Goal: Information Seeking & Learning: Understand process/instructions

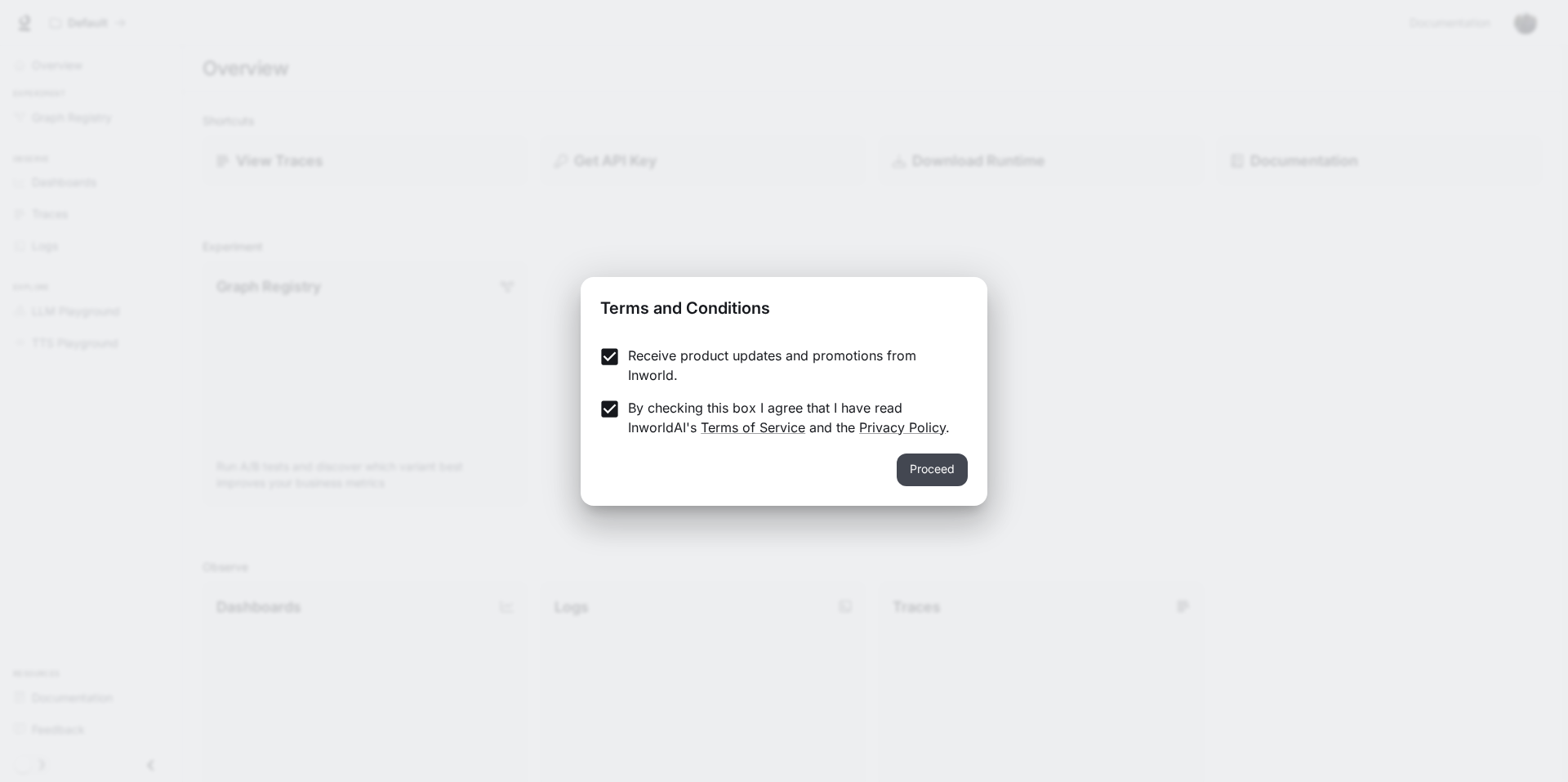
click at [923, 472] on button "Proceed" at bounding box center [932, 470] width 71 height 33
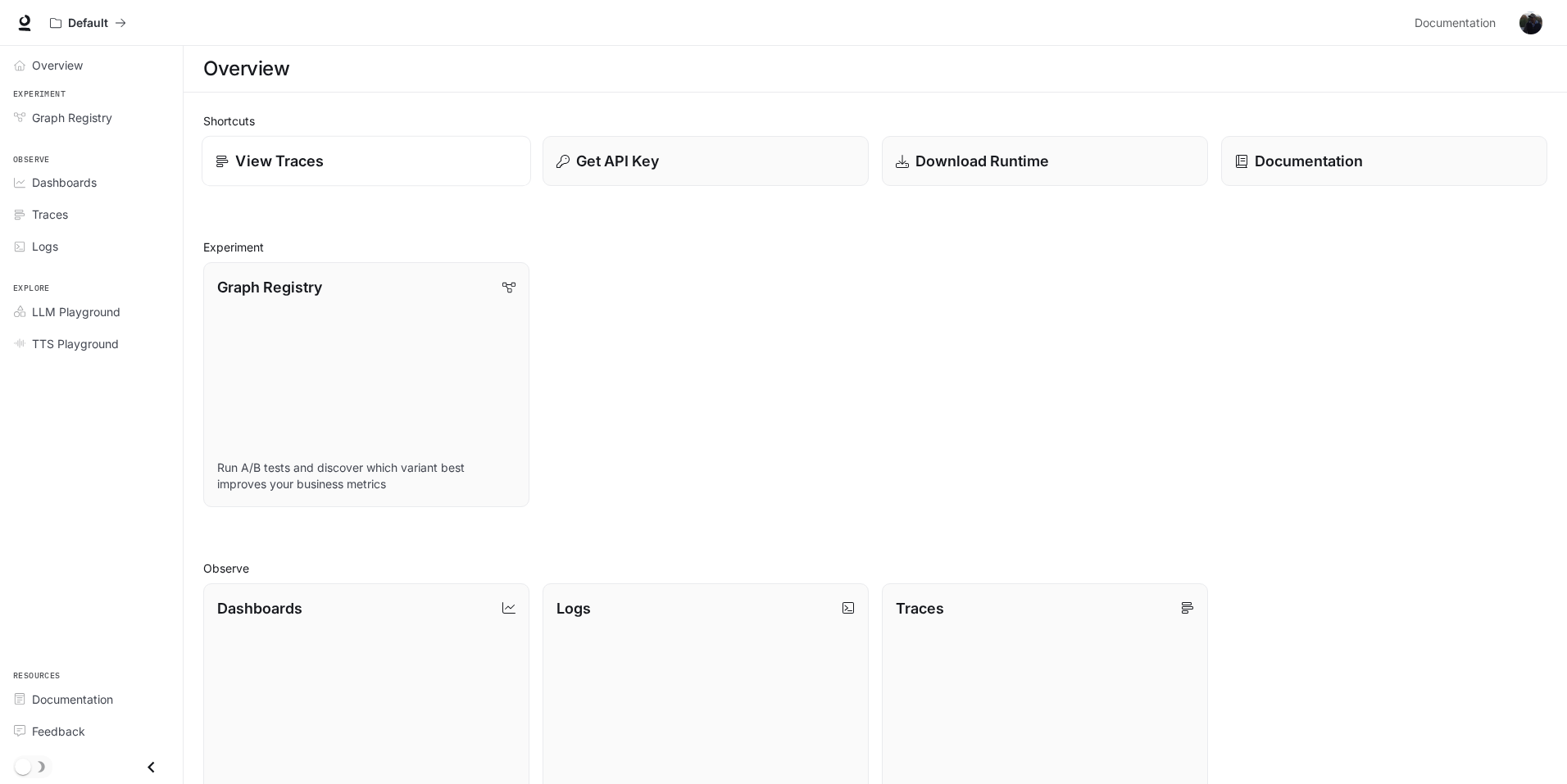
click at [383, 167] on div "View Traces" at bounding box center [366, 161] width 302 height 22
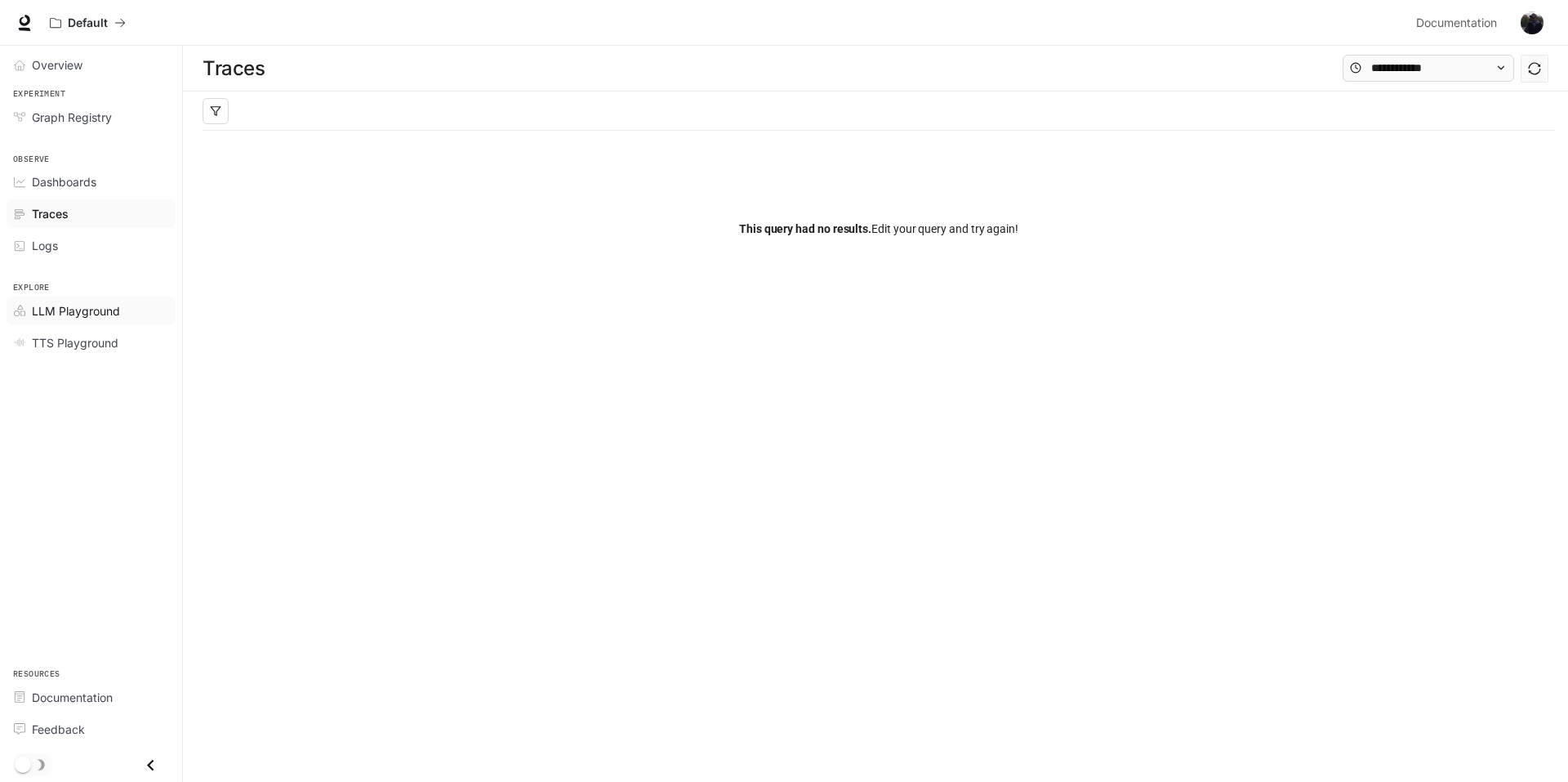
click at [97, 315] on span "LLM Playground" at bounding box center [76, 311] width 88 height 17
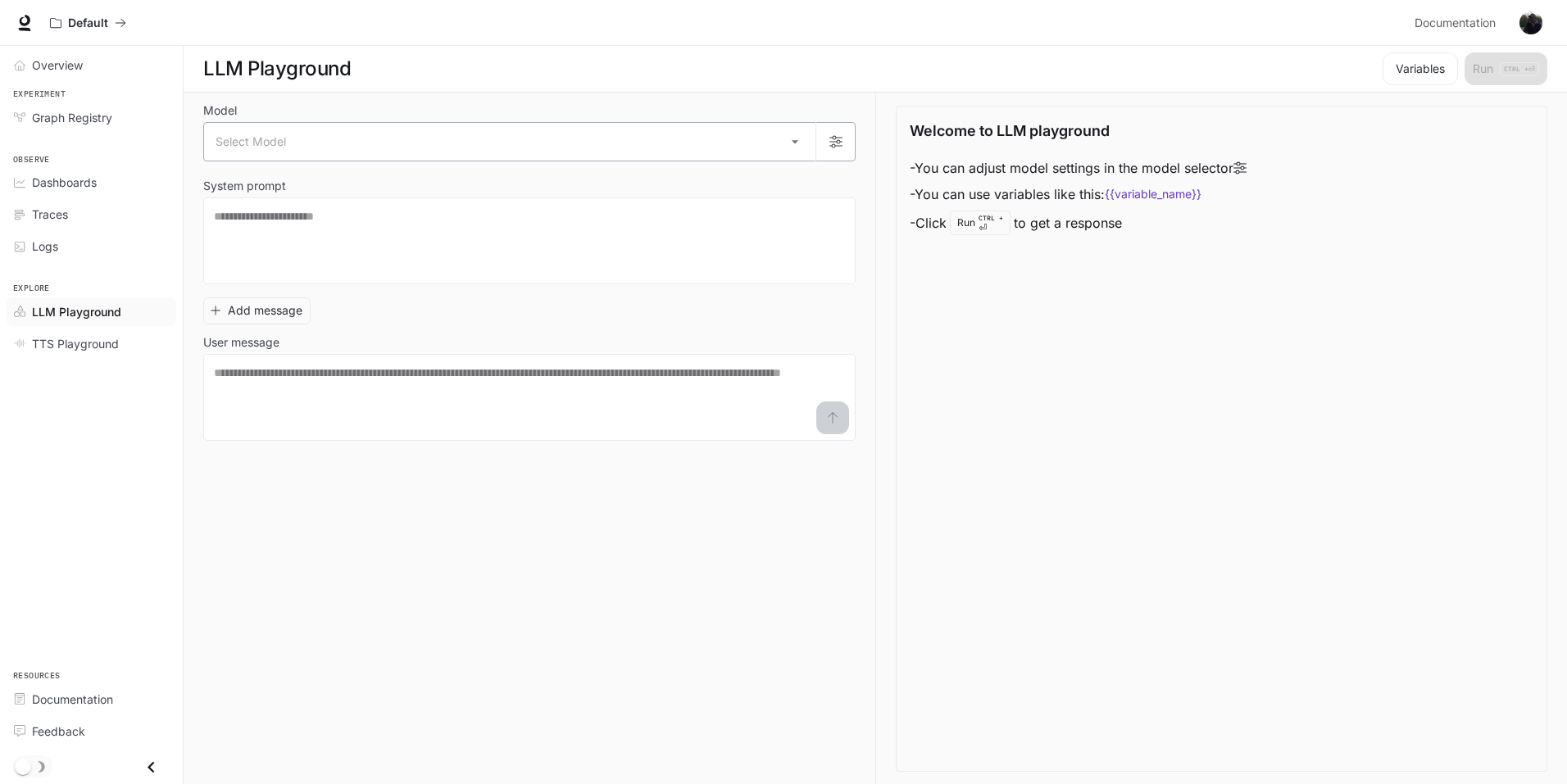
click at [695, 156] on body "Skip to main content Default Documentation Documentation Portal Overview Experi…" at bounding box center [784, 392] width 1567 height 785
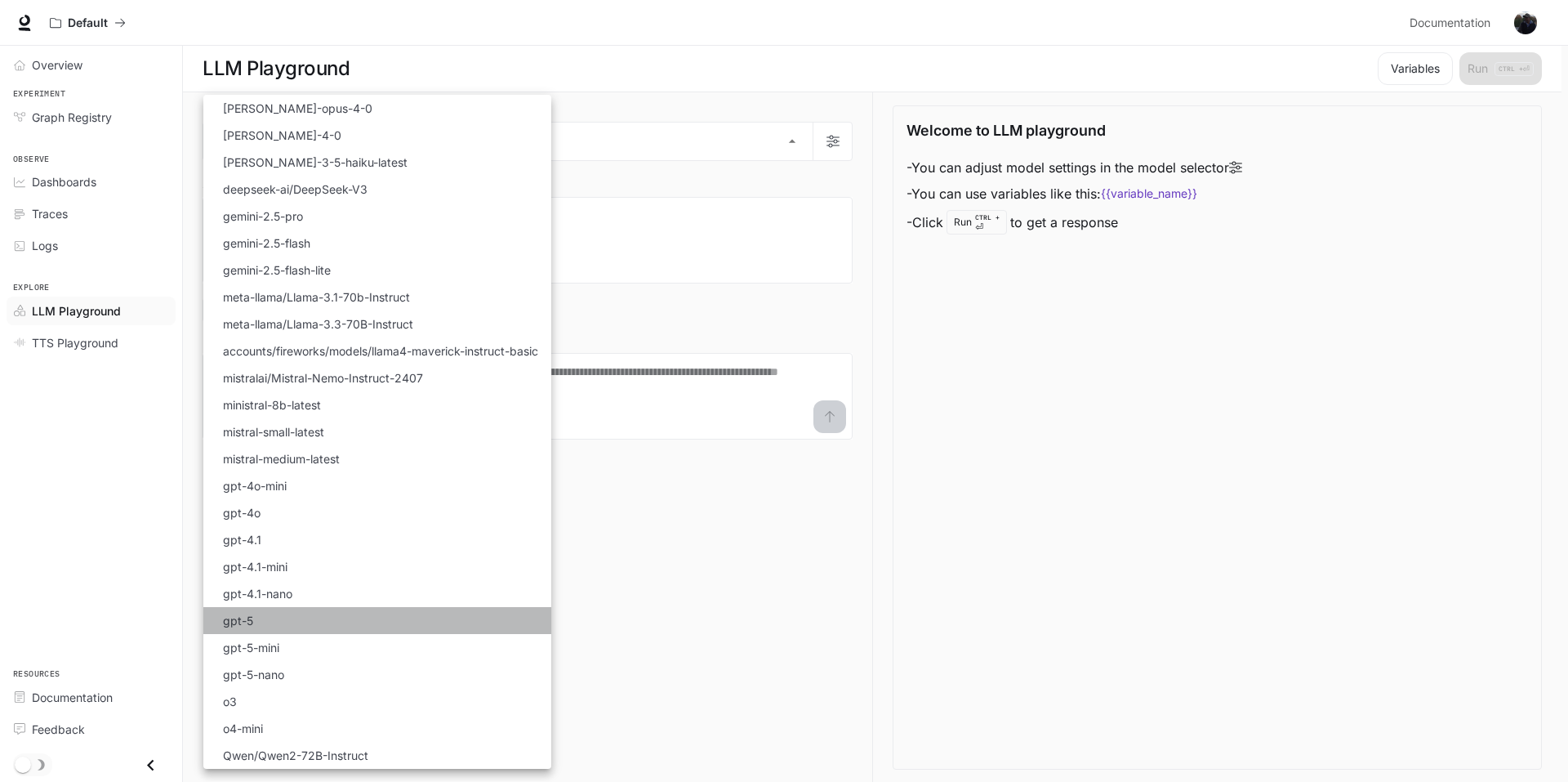
click at [264, 621] on li "gpt-5" at bounding box center [377, 620] width 348 height 27
type input "*****"
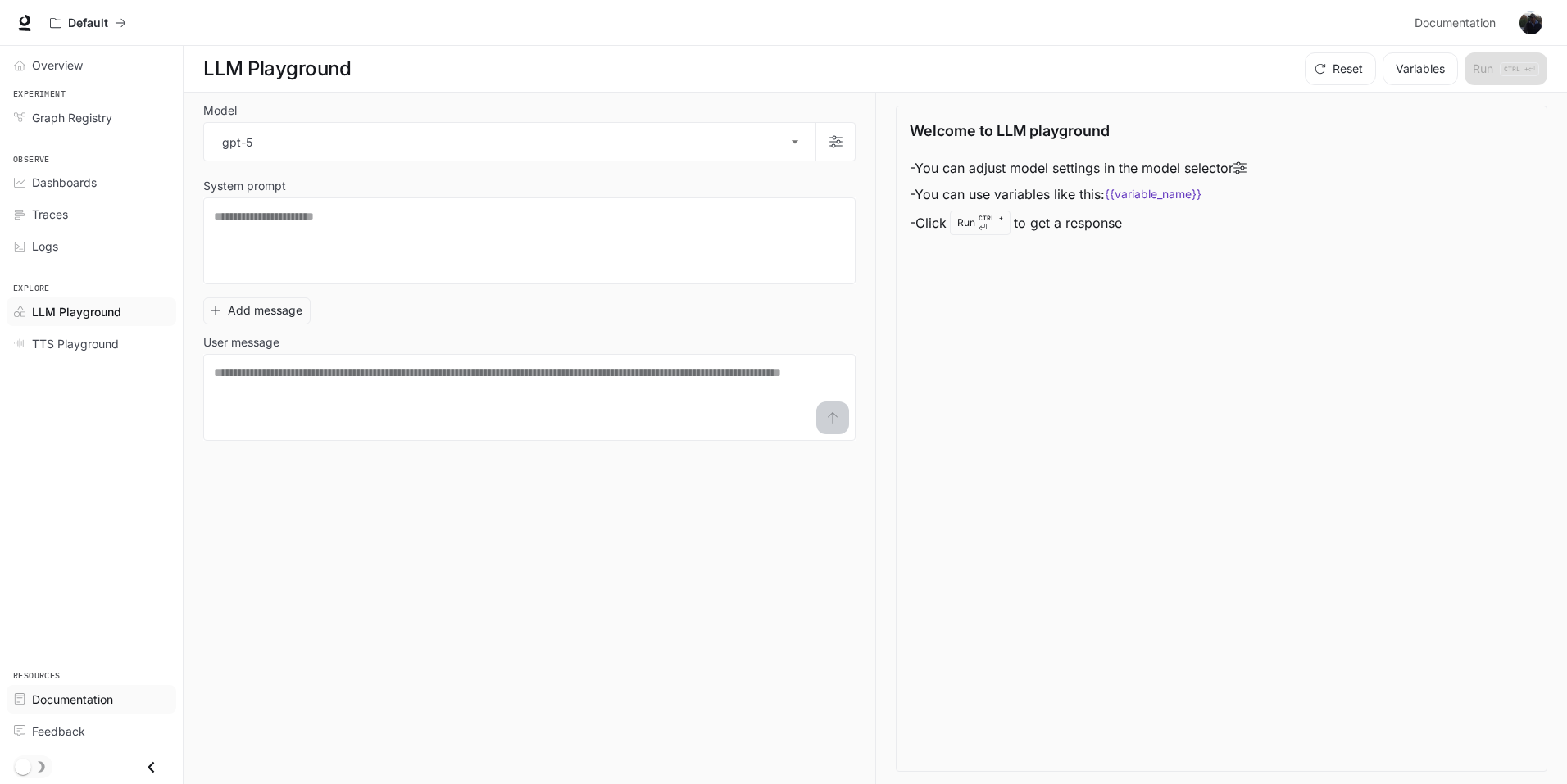
click at [73, 699] on span "Documentation" at bounding box center [73, 699] width 81 height 17
